Goal: Navigation & Orientation: Find specific page/section

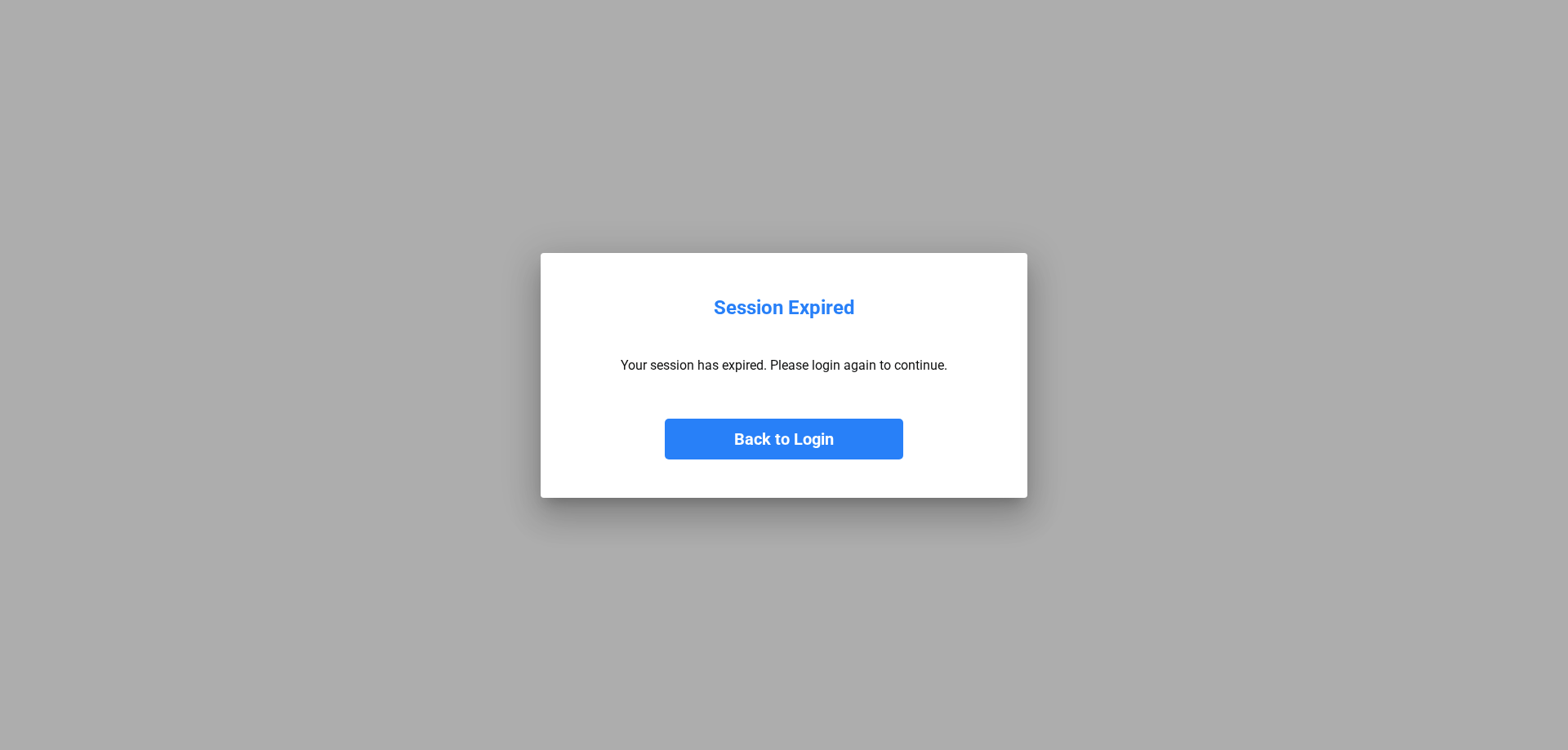
click at [777, 437] on button "Back to Login" at bounding box center [783, 439] width 238 height 41
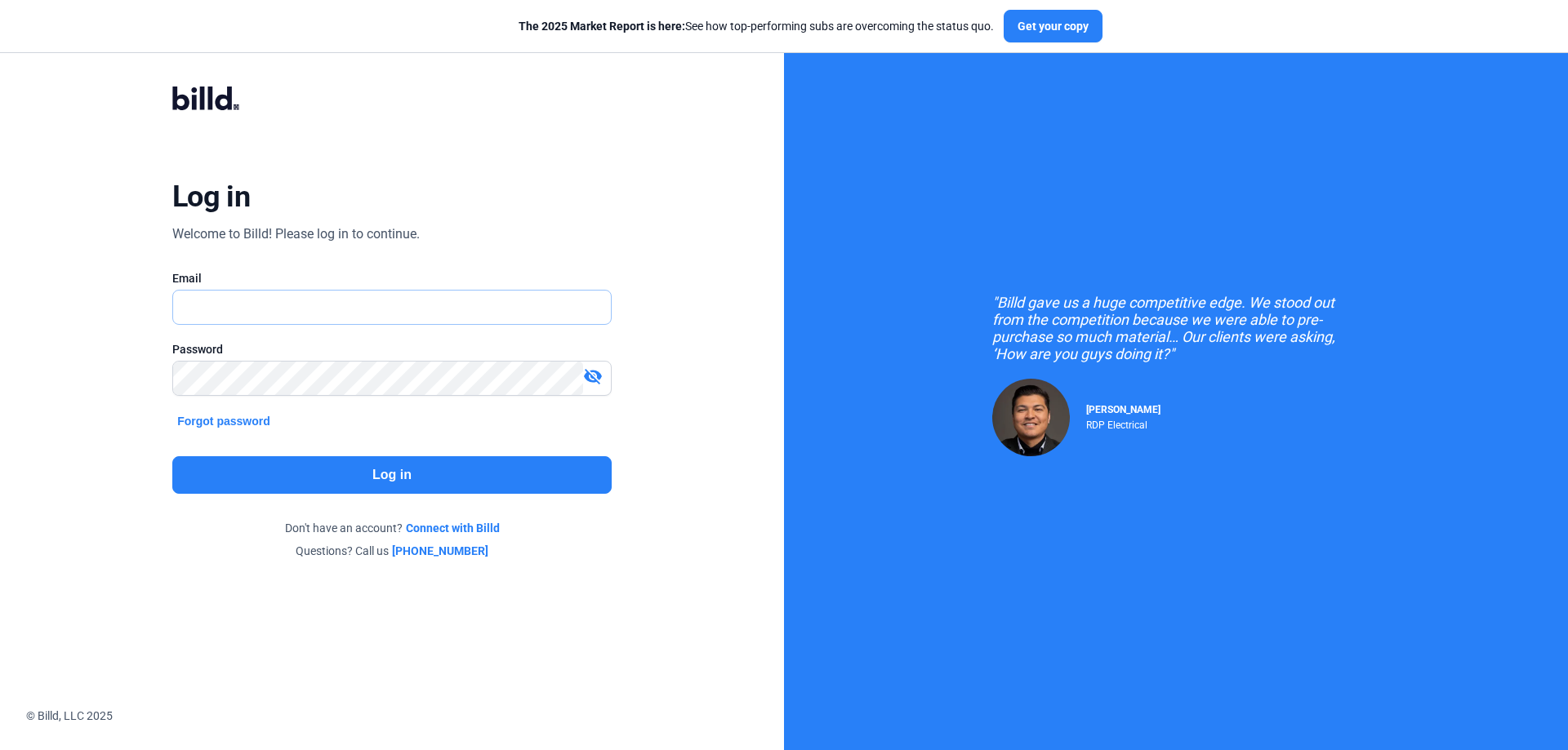
type input "[EMAIL_ADDRESS][DOMAIN_NAME]"
click at [412, 472] on button "Log in" at bounding box center [392, 475] width 439 height 37
